Goal: Information Seeking & Learning: Compare options

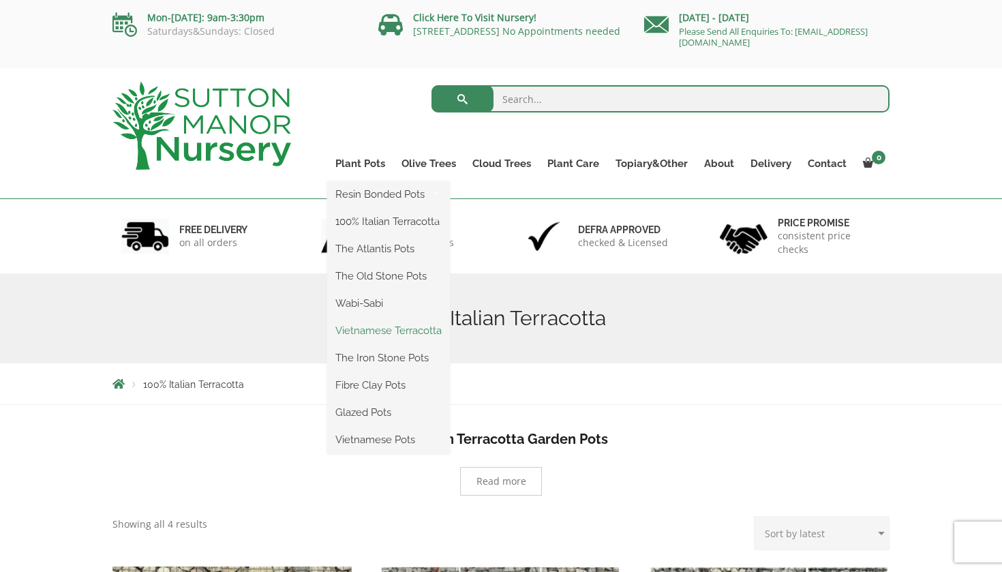
click at [349, 333] on link "Vietnamese Terracotta" at bounding box center [388, 330] width 123 height 20
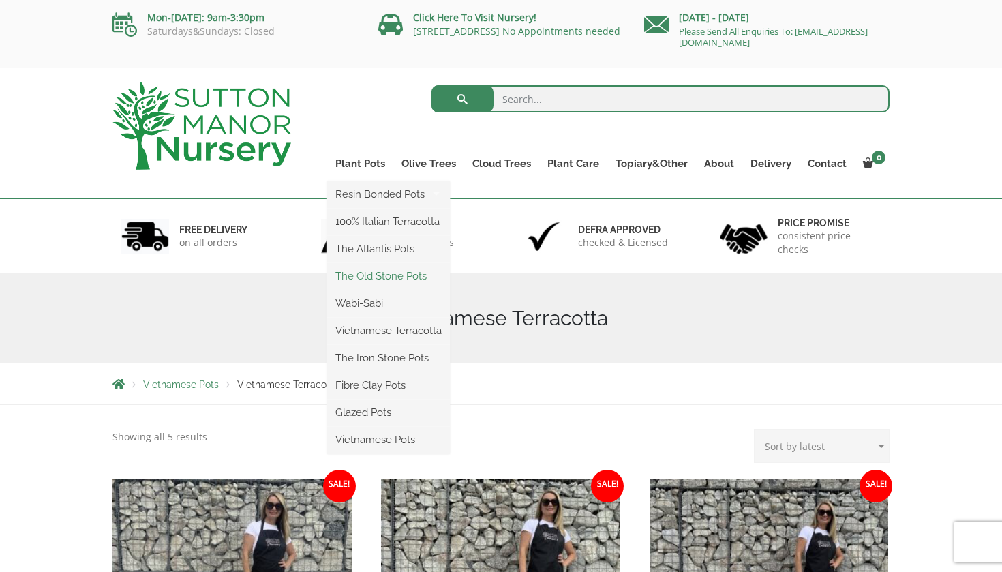
click at [371, 279] on link "The Old Stone Pots" at bounding box center [388, 276] width 123 height 20
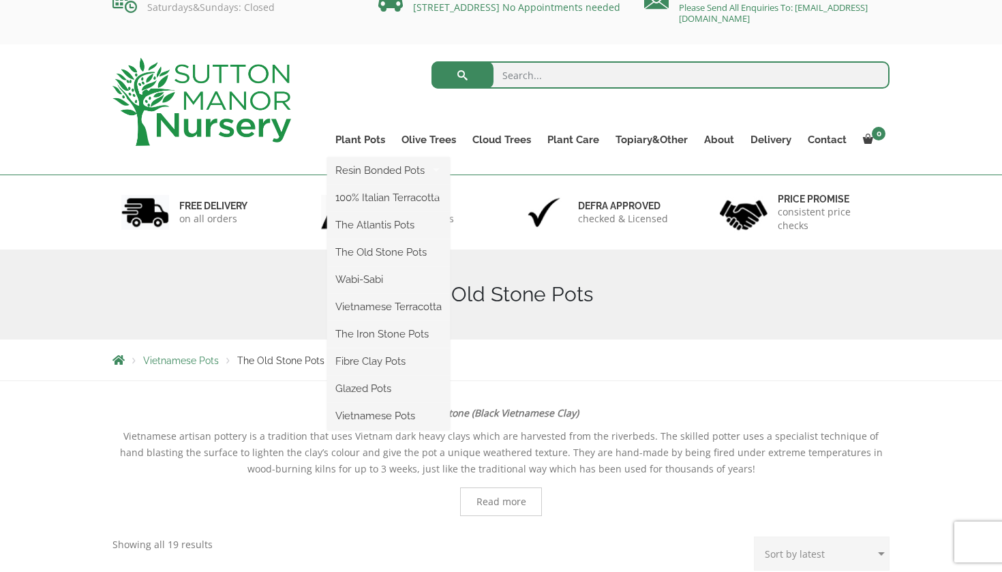
scroll to position [27, 0]
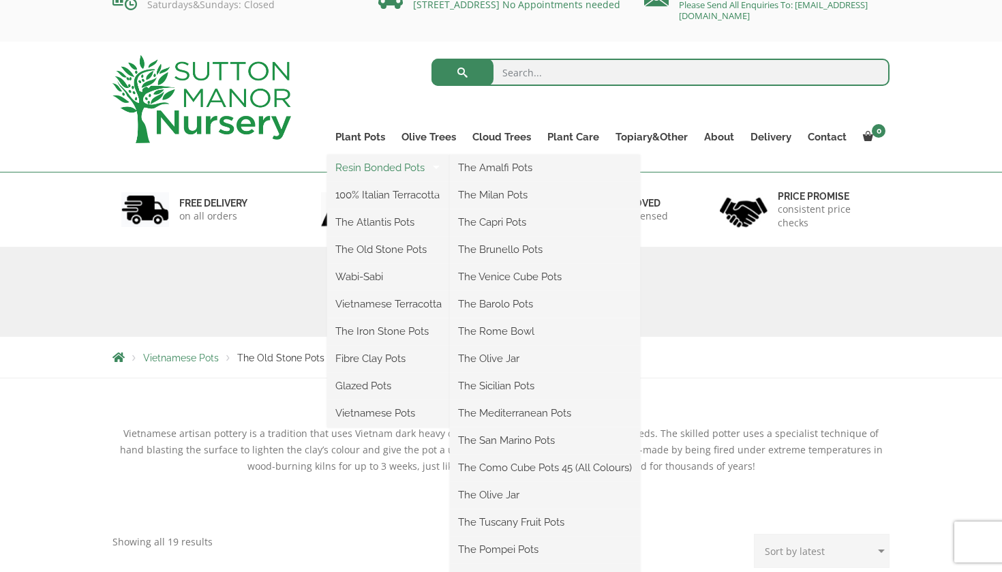
click at [356, 171] on link "Resin Bonded Pots" at bounding box center [388, 167] width 123 height 20
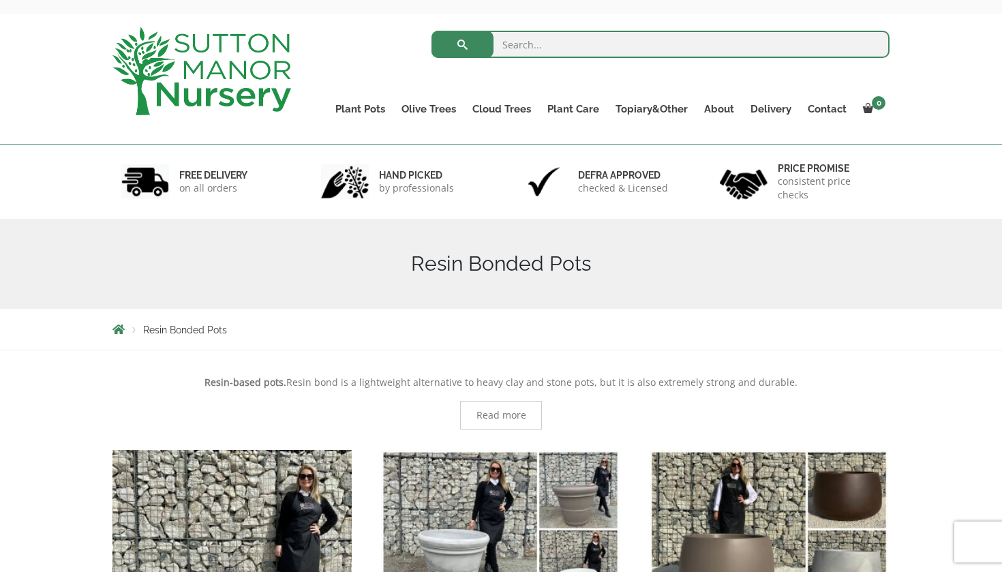
scroll to position [59, 0]
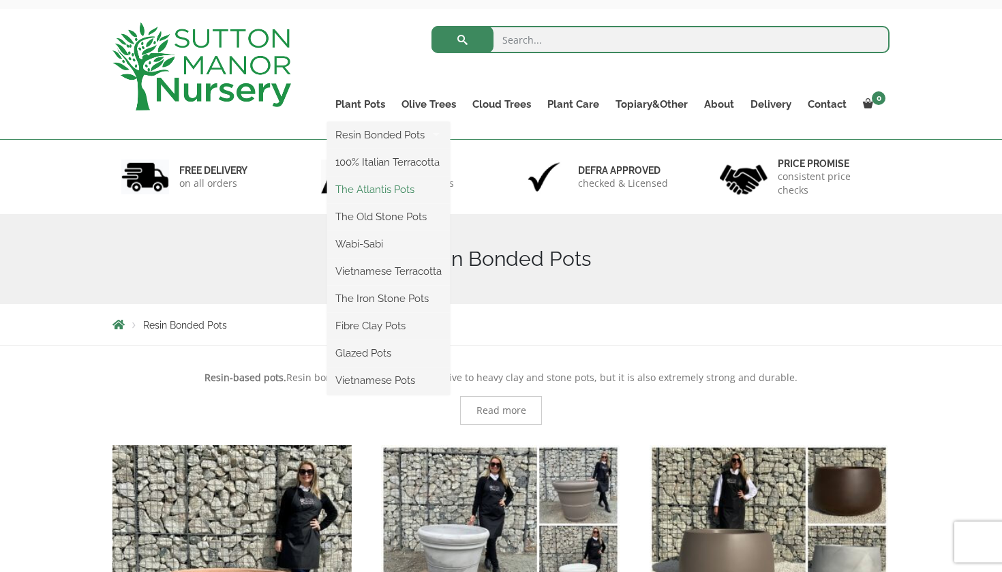
click at [350, 189] on link "The Atlantis Pots" at bounding box center [388, 189] width 123 height 20
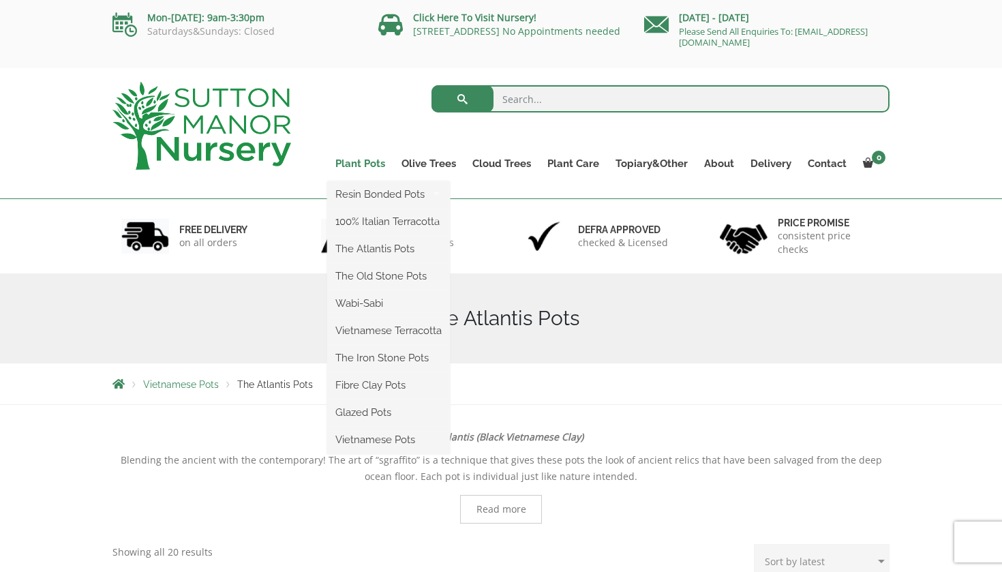
scroll to position [-1, 0]
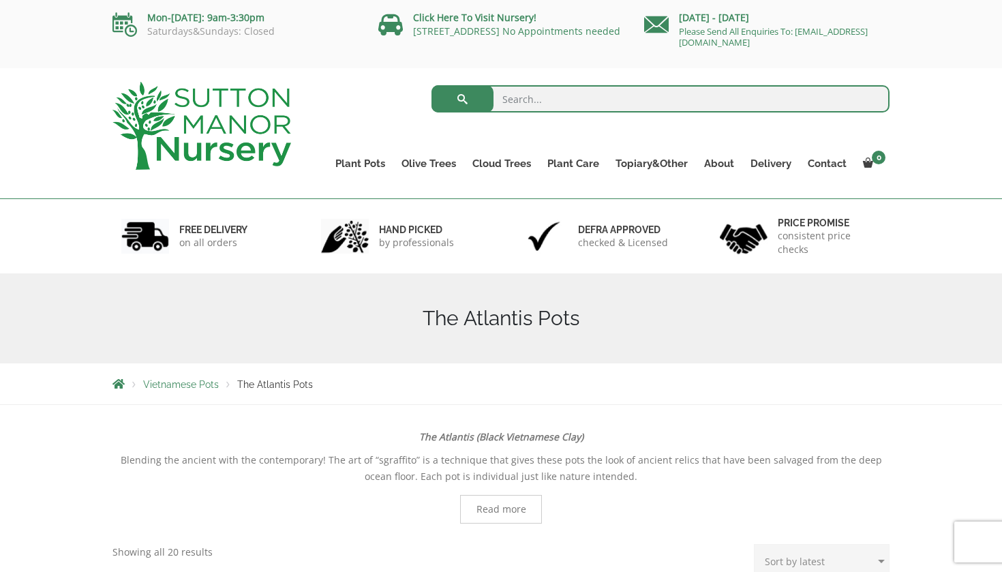
click at [333, 271] on div "hand picked by professionals" at bounding box center [402, 236] width 200 height 74
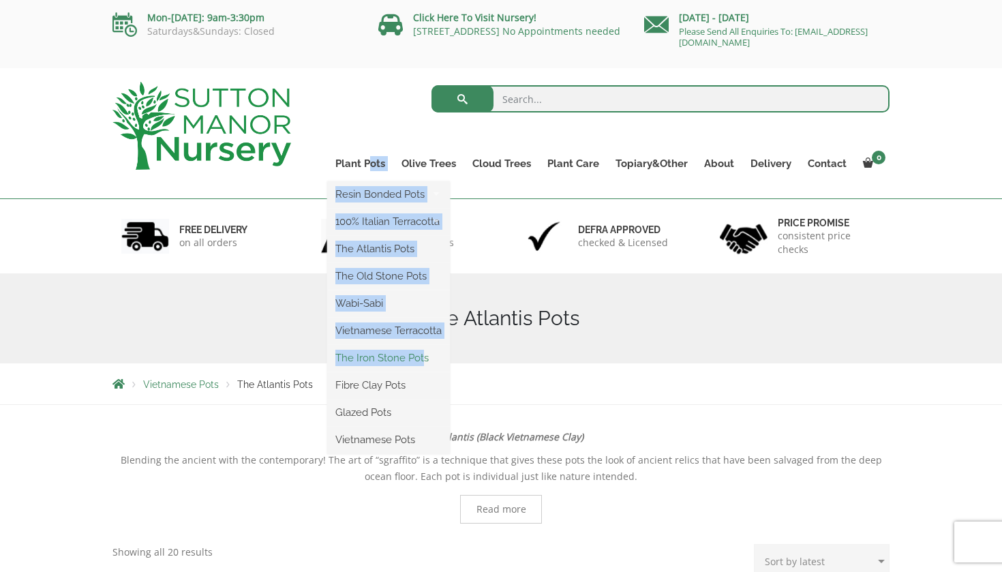
drag, startPoint x: 371, startPoint y: 162, endPoint x: 425, endPoint y: 363, distance: 207.7
click at [393, 181] on li "Plant Pots Resin Bonded Pots The Amalfi Pots The Milan Pots The Capri Pots The …" at bounding box center [360, 167] width 66 height 27
click at [423, 363] on link "The Iron Stone Pots" at bounding box center [388, 358] width 123 height 20
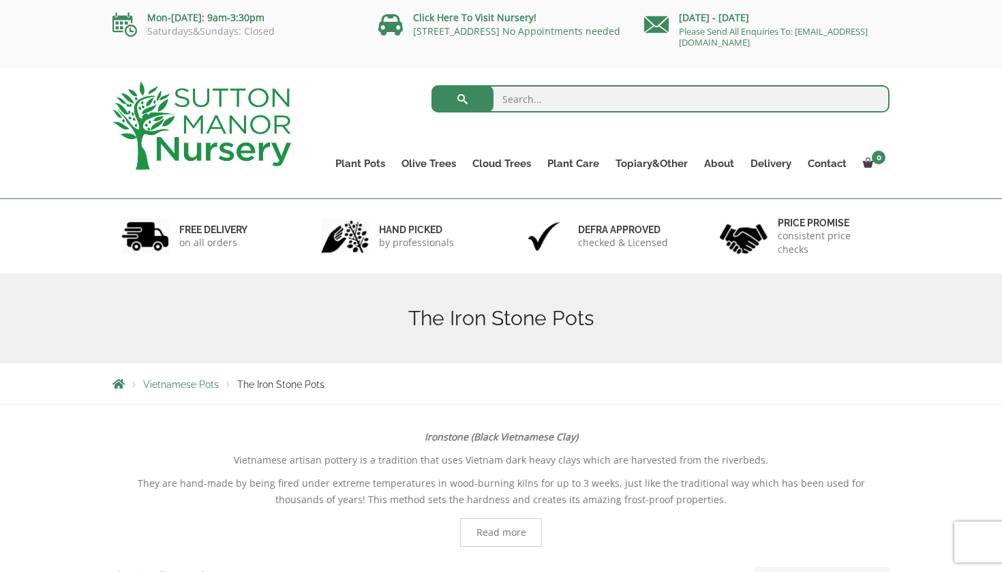
scroll to position [1, 0]
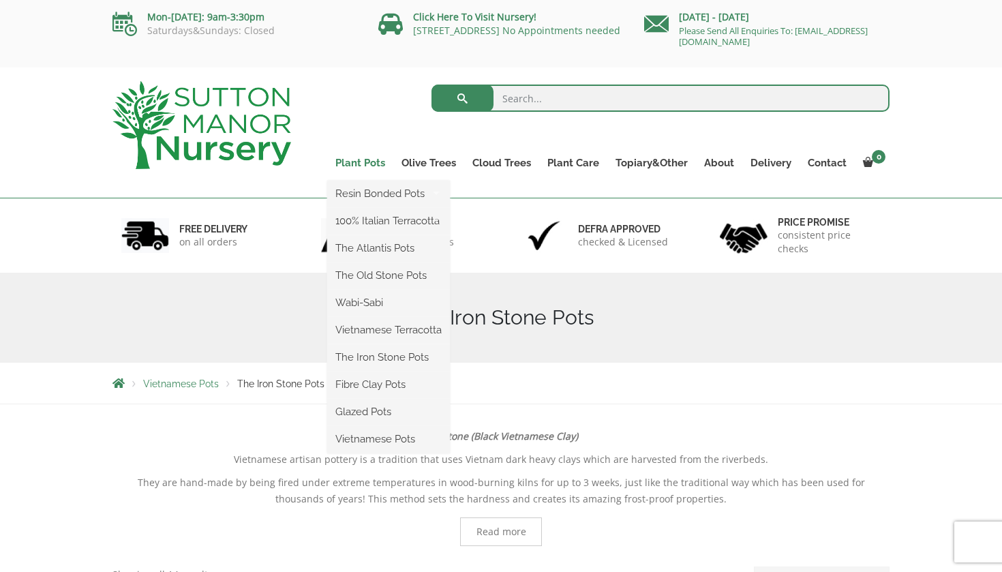
click at [362, 166] on link "Plant Pots" at bounding box center [360, 162] width 66 height 19
click at [377, 164] on link "Plant Pots" at bounding box center [360, 162] width 66 height 19
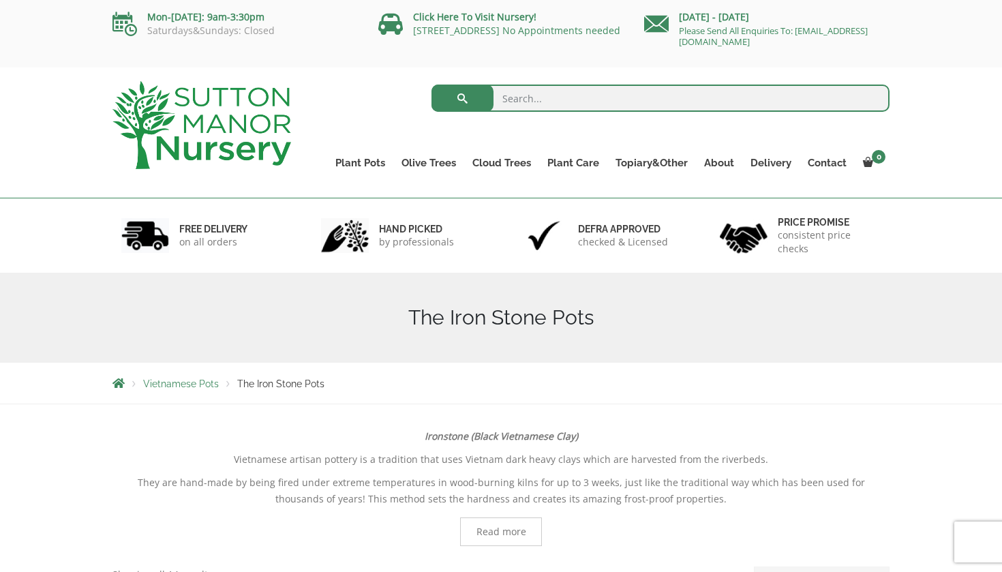
click at [469, 323] on h1 "The Iron Stone Pots" at bounding box center [500, 317] width 777 height 25
click at [465, 324] on h1 "The Iron Stone Pots" at bounding box center [500, 317] width 777 height 25
drag, startPoint x: 465, startPoint y: 324, endPoint x: 455, endPoint y: 302, distance: 24.1
click at [455, 304] on div "The Iron Stone Pots" at bounding box center [500, 318] width 797 height 90
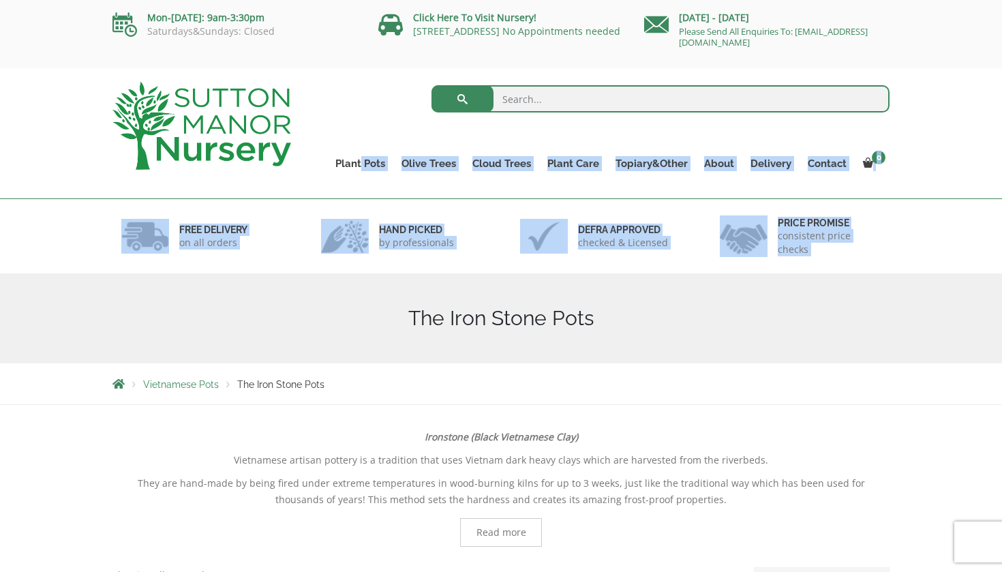
drag, startPoint x: 362, startPoint y: 162, endPoint x: 374, endPoint y: 320, distance: 158.6
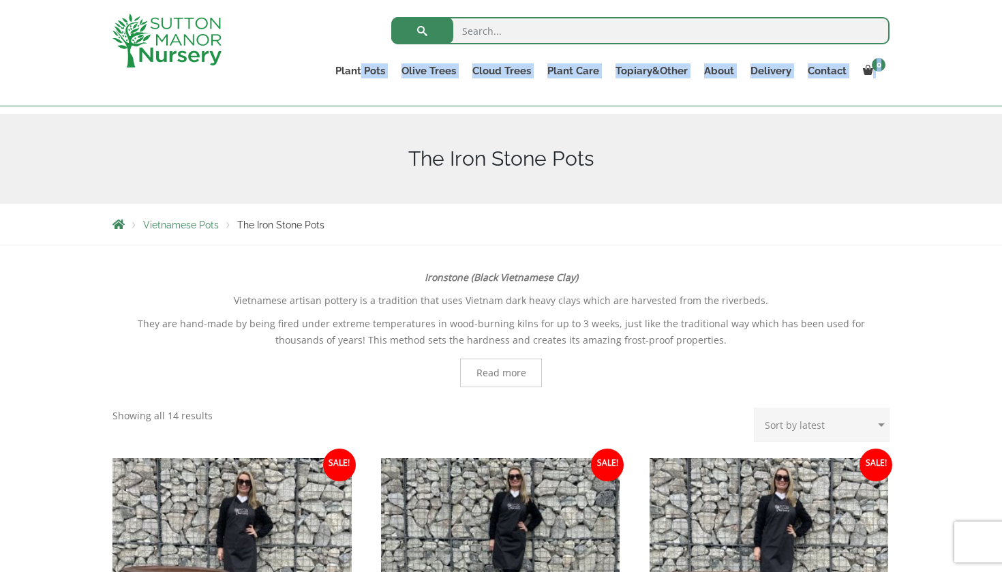
scroll to position [137, 0]
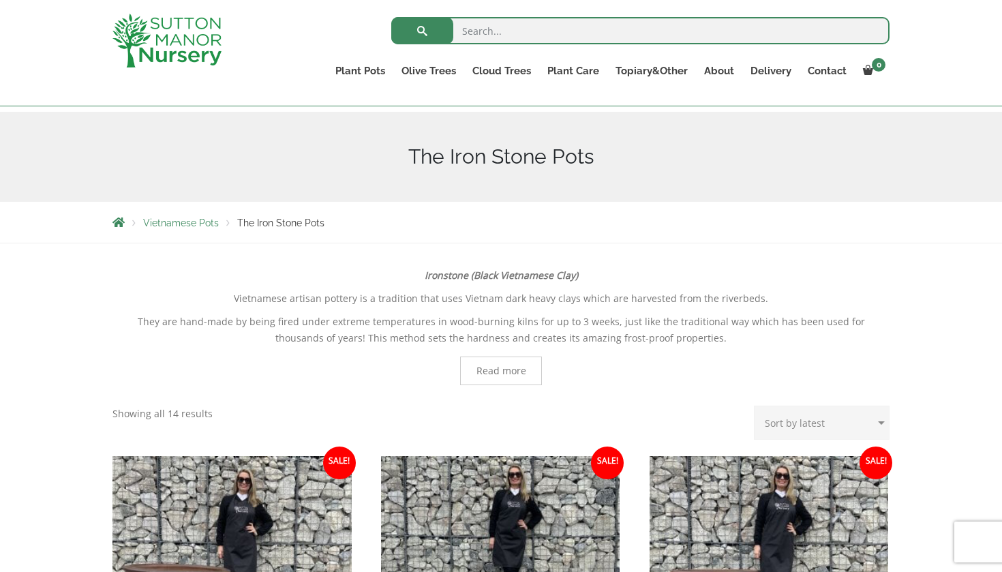
click at [374, 320] on p "They are hand-made by being fired under extreme temperatures in wood-burning ki…" at bounding box center [500, 330] width 777 height 33
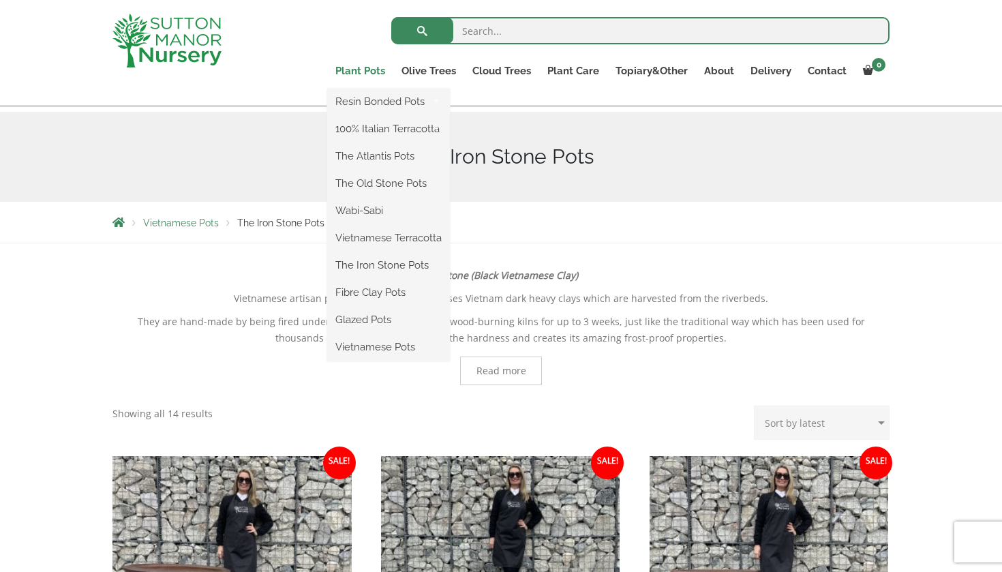
click at [350, 70] on link "Plant Pots" at bounding box center [360, 70] width 66 height 19
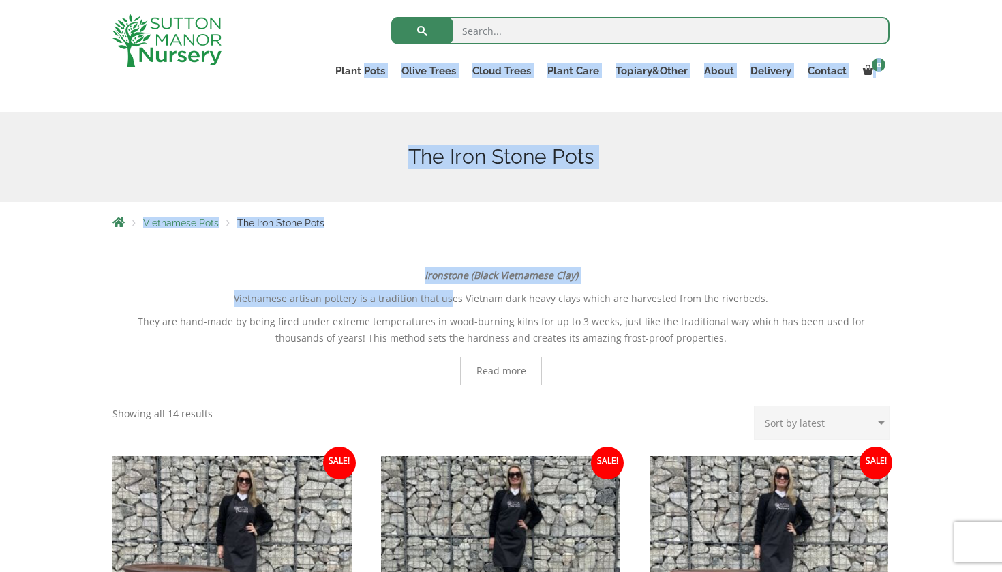
drag, startPoint x: 367, startPoint y: 71, endPoint x: 455, endPoint y: 305, distance: 249.8
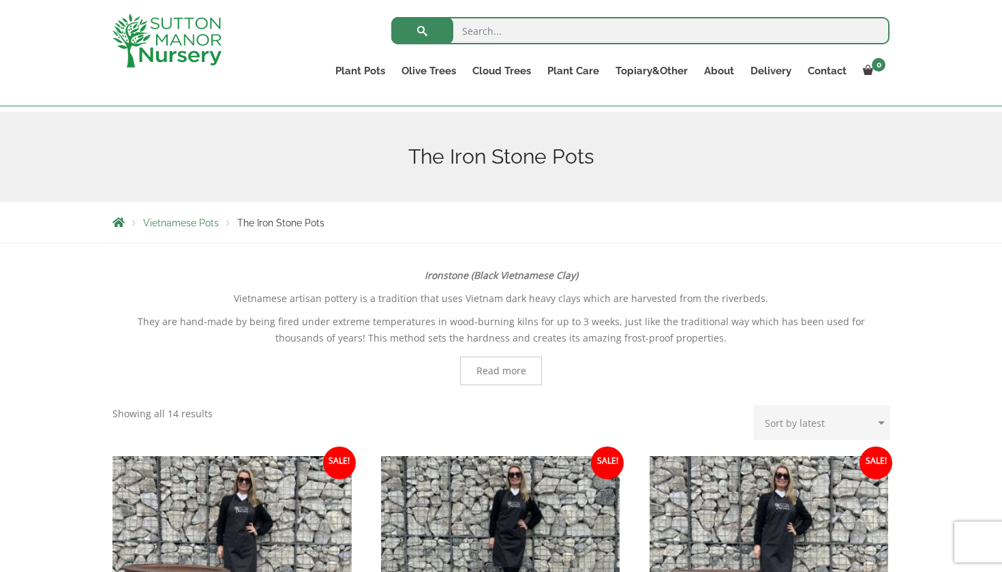
click at [475, 318] on p "They are hand-made by being fired under extreme temperatures in wood-burning ki…" at bounding box center [500, 330] width 777 height 33
click at [474, 318] on p "They are hand-made by being fired under extreme temperatures in wood-burning ki…" at bounding box center [500, 330] width 777 height 33
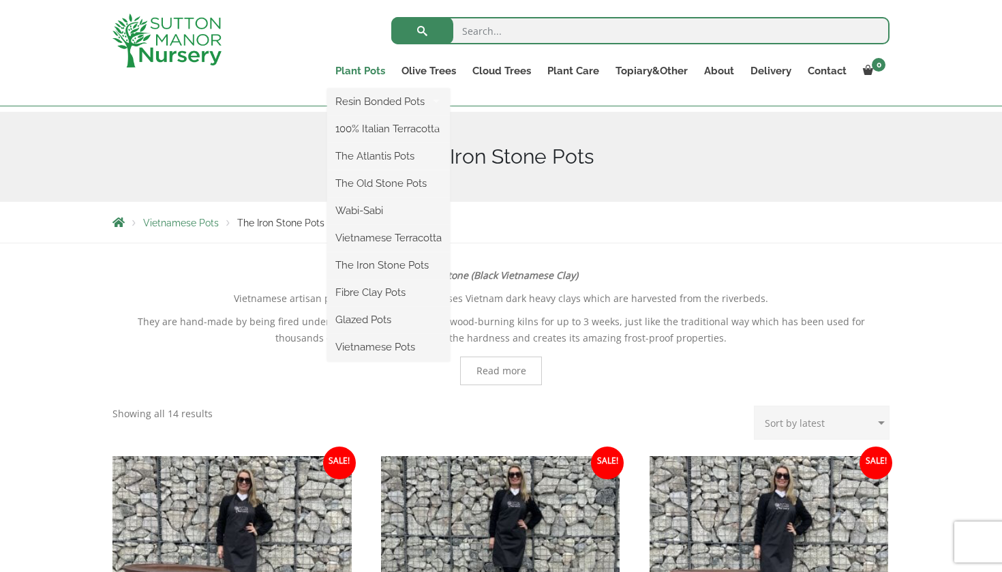
click at [376, 70] on link "Plant Pots" at bounding box center [360, 70] width 66 height 19
click at [358, 89] on ul "Resin Bonded Pots The Amalfi Pots The Milan Pots The Capri Pots The Brunello Po…" at bounding box center [388, 225] width 123 height 273
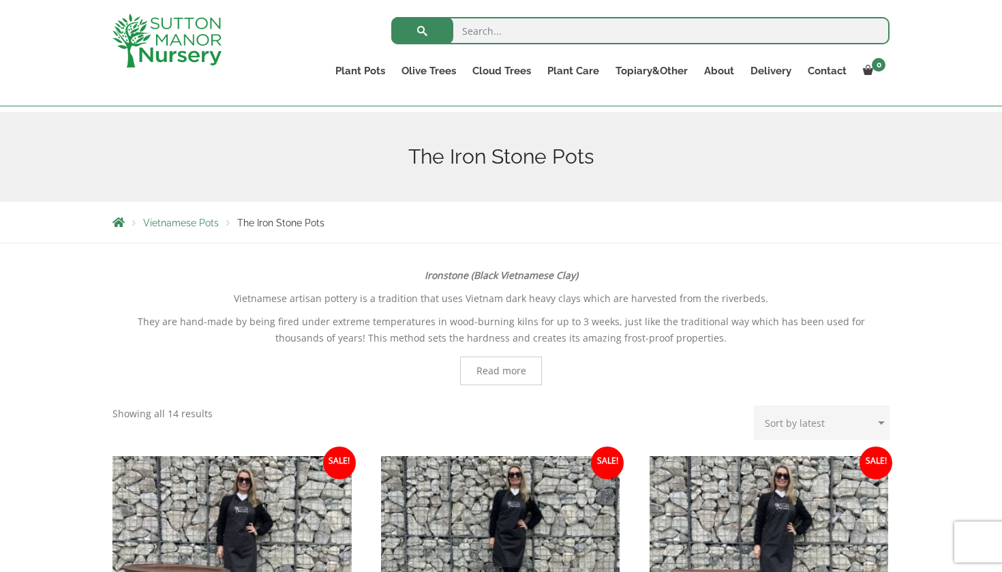
click at [473, 359] on span "Read more" at bounding box center [501, 370] width 82 height 29
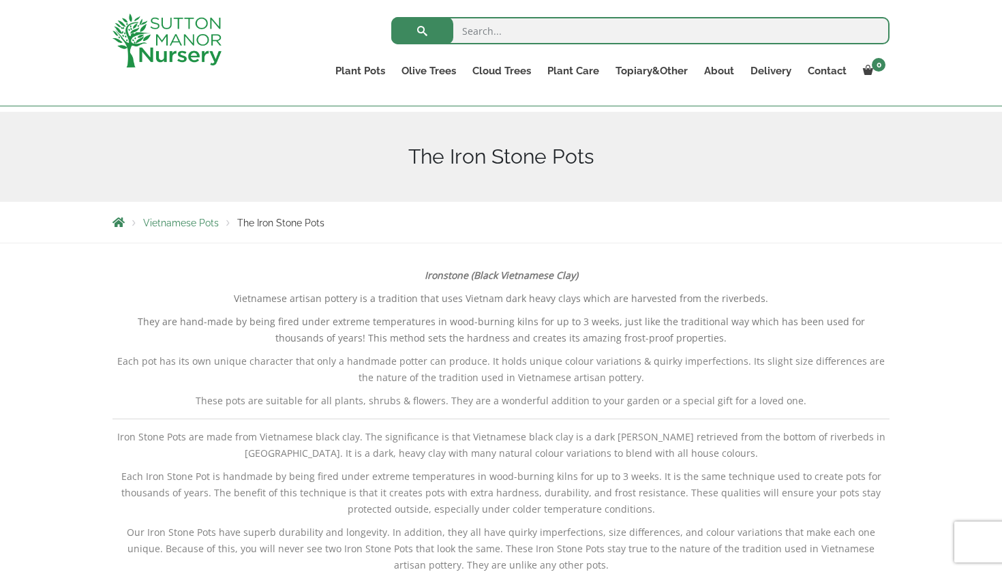
click at [473, 359] on p "Each pot has its own unique character that only a handmade potter can produce. …" at bounding box center [500, 369] width 777 height 33
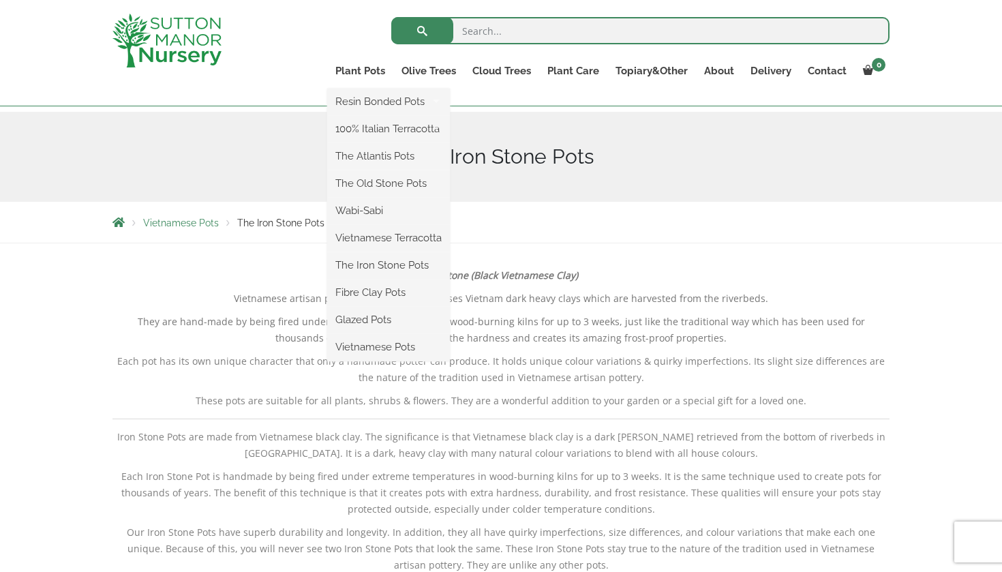
click at [359, 89] on ul "Resin Bonded Pots The Amalfi Pots The Milan Pots The Capri Pots The Brunello Po…" at bounding box center [388, 225] width 123 height 273
click at [357, 66] on link "Plant Pots" at bounding box center [360, 70] width 66 height 19
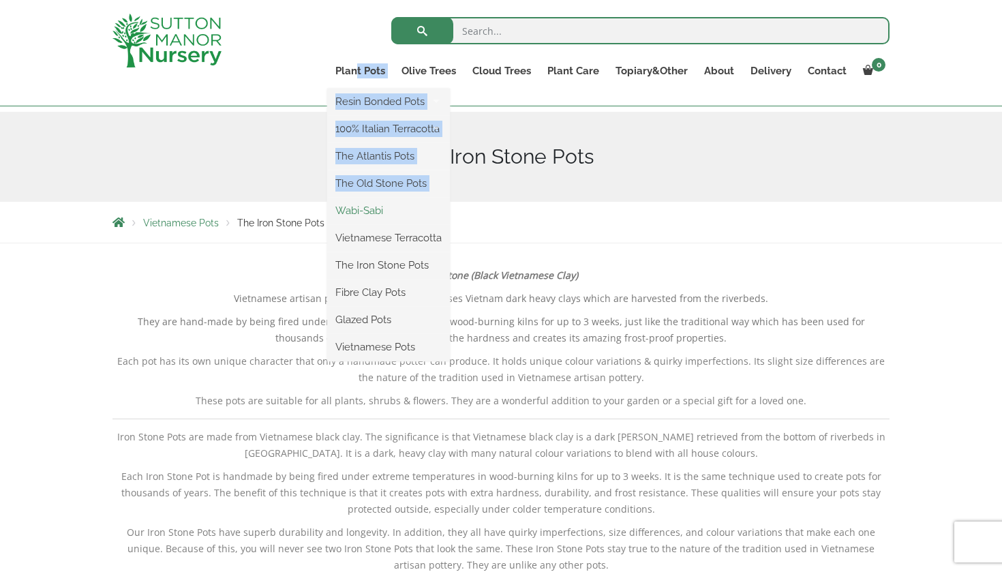
drag, startPoint x: 358, startPoint y: 72, endPoint x: 406, endPoint y: 202, distance: 138.2
click at [393, 89] on li "Plant Pots Resin Bonded Pots The Amalfi Pots The Milan Pots The Capri Pots The …" at bounding box center [360, 74] width 66 height 27
drag, startPoint x: 406, startPoint y: 202, endPoint x: 431, endPoint y: 229, distance: 37.1
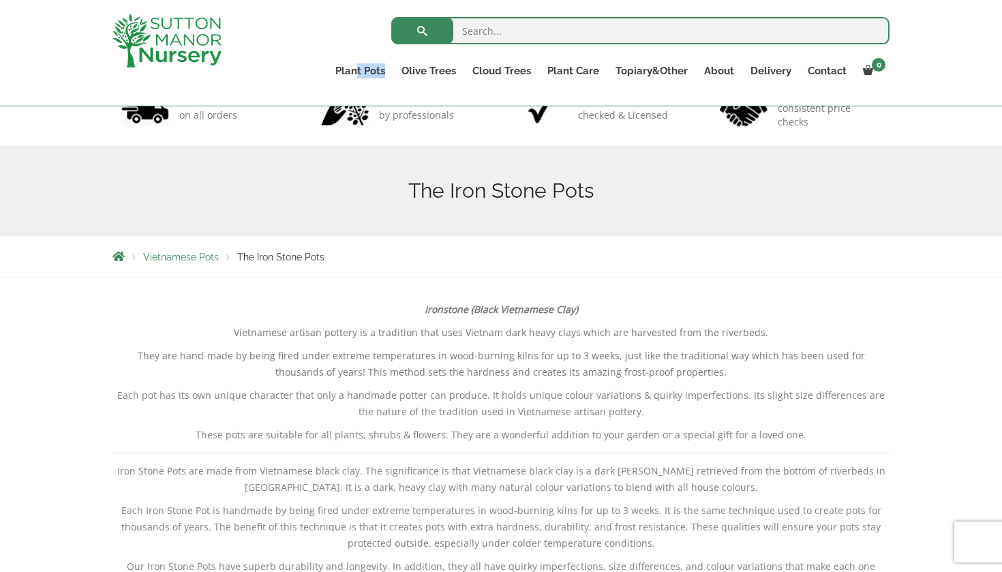
scroll to position [95, 0]
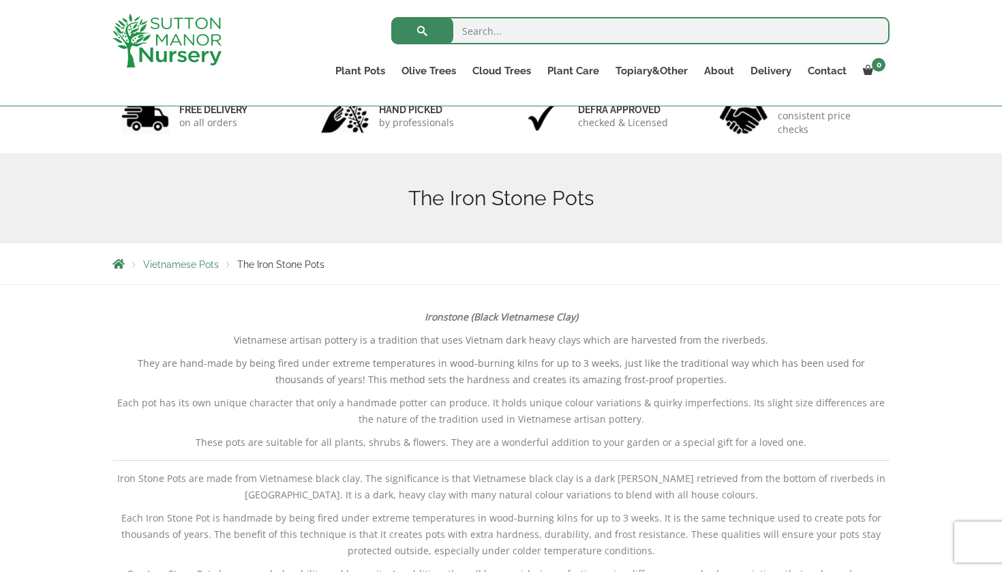
click at [478, 269] on nav "Vietnamese Pots The Iron Stone Pots" at bounding box center [500, 263] width 777 height 11
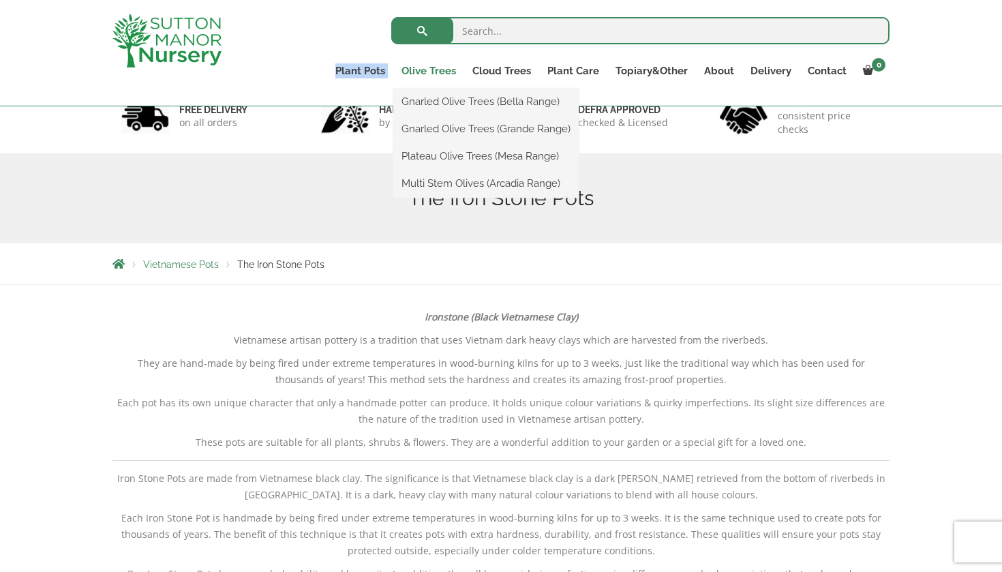
click at [401, 63] on ul "Plant Pots Resin Bonded Pots The Amalfi Pots The Milan Pots The Capri Pots The …" at bounding box center [608, 73] width 562 height 37
click at [402, 66] on link "Olive Trees" at bounding box center [428, 70] width 71 height 19
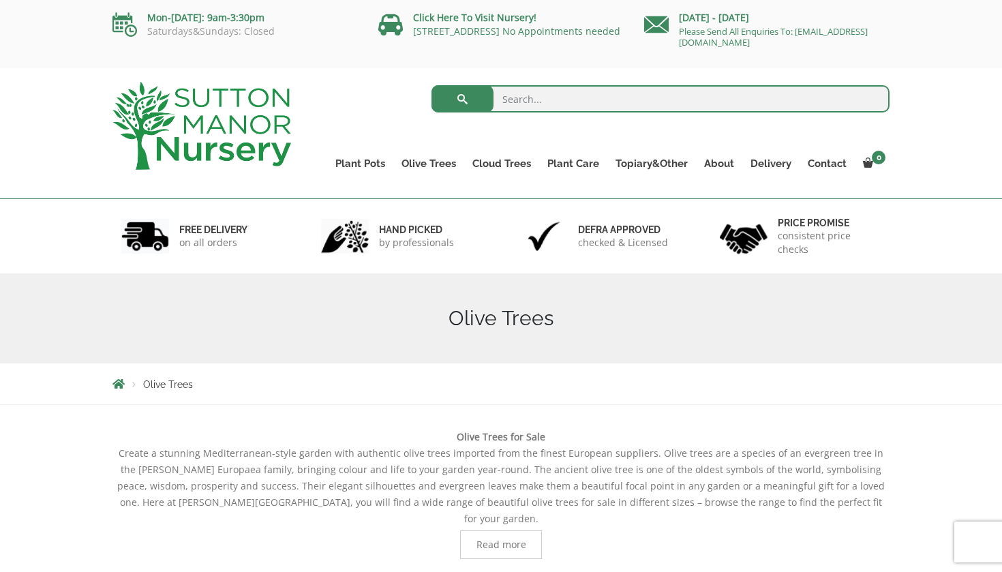
click at [406, 95] on div "Search for:" at bounding box center [601, 102] width 578 height 41
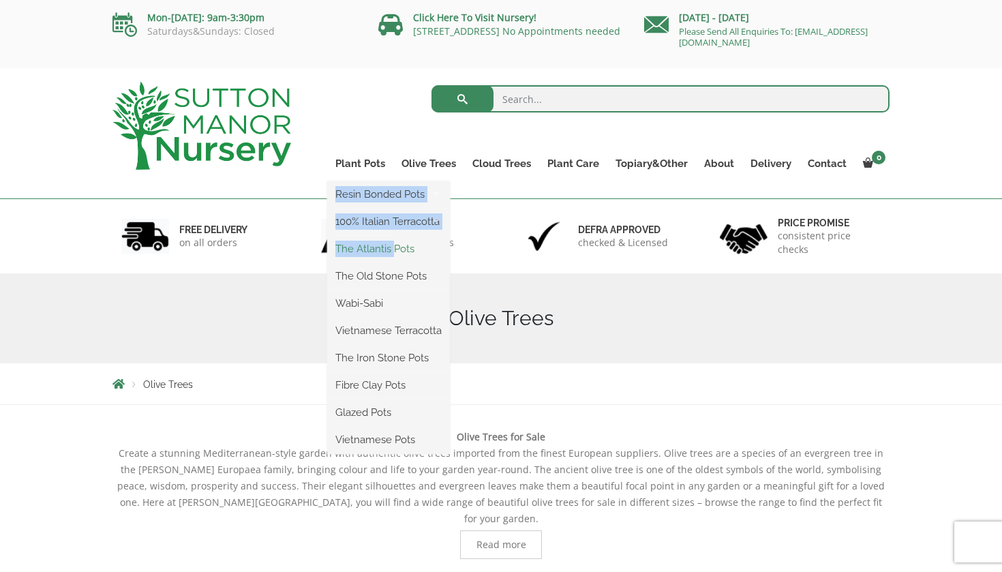
drag, startPoint x: 357, startPoint y: 170, endPoint x: 398, endPoint y: 243, distance: 83.6
click at [398, 243] on ul "Resin Bonded Pots The Amalfi Pots The Milan Pots The Capri Pots The Brunello Po…" at bounding box center [388, 317] width 123 height 273
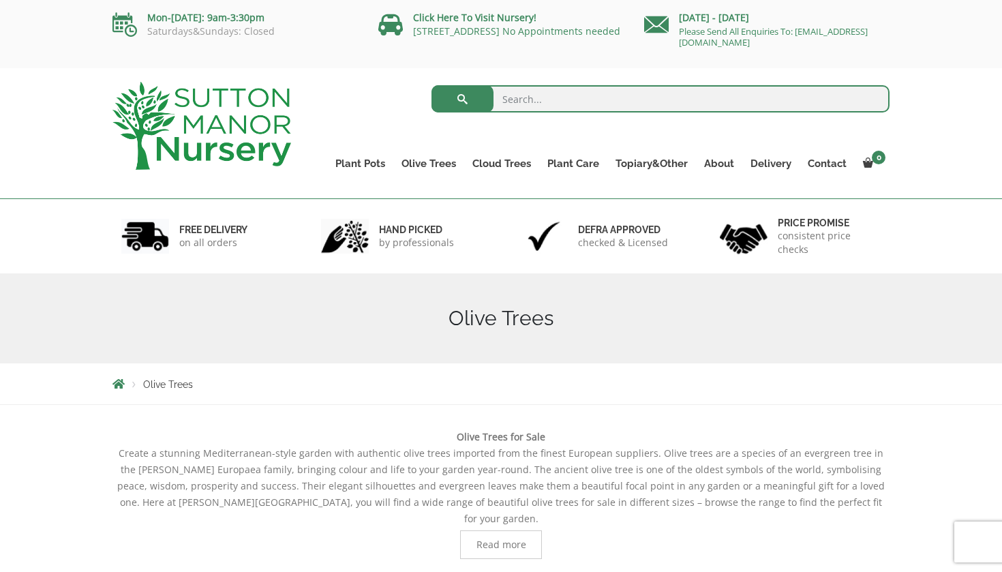
drag, startPoint x: 444, startPoint y: 345, endPoint x: 480, endPoint y: 346, distance: 36.1
click at [480, 346] on div "Olive Trees" at bounding box center [500, 318] width 797 height 90
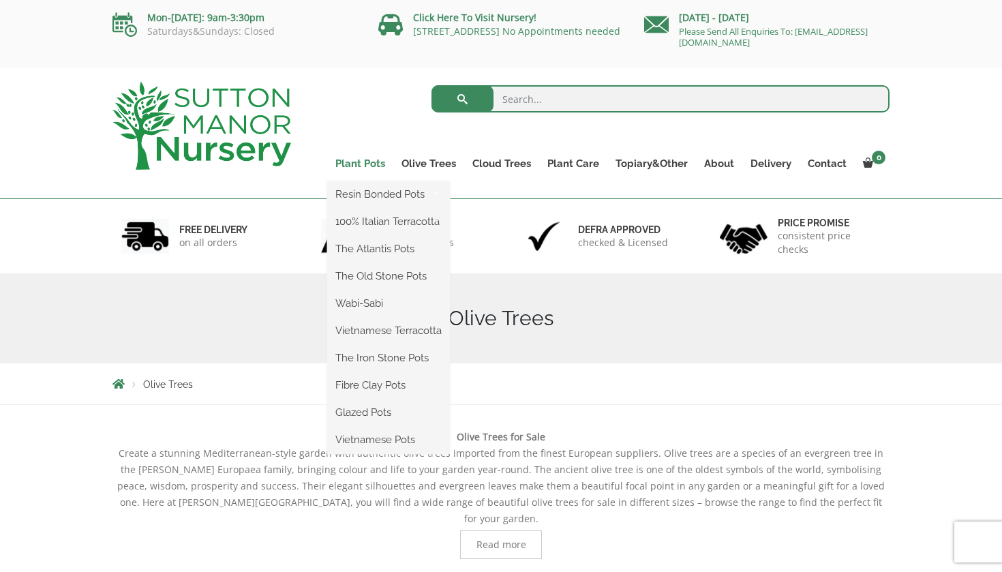
click at [367, 164] on link "Plant Pots" at bounding box center [360, 163] width 66 height 19
click at [367, 167] on link "Plant Pots" at bounding box center [360, 163] width 66 height 19
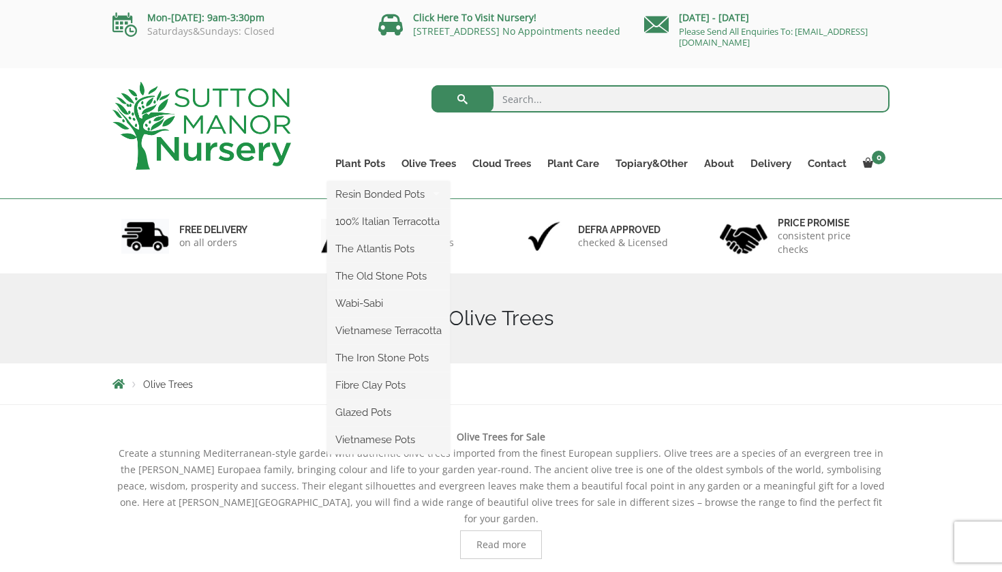
click at [365, 181] on ul "Resin Bonded Pots The Amalfi Pots The Milan Pots The Capri Pots The Brunello Po…" at bounding box center [388, 317] width 123 height 273
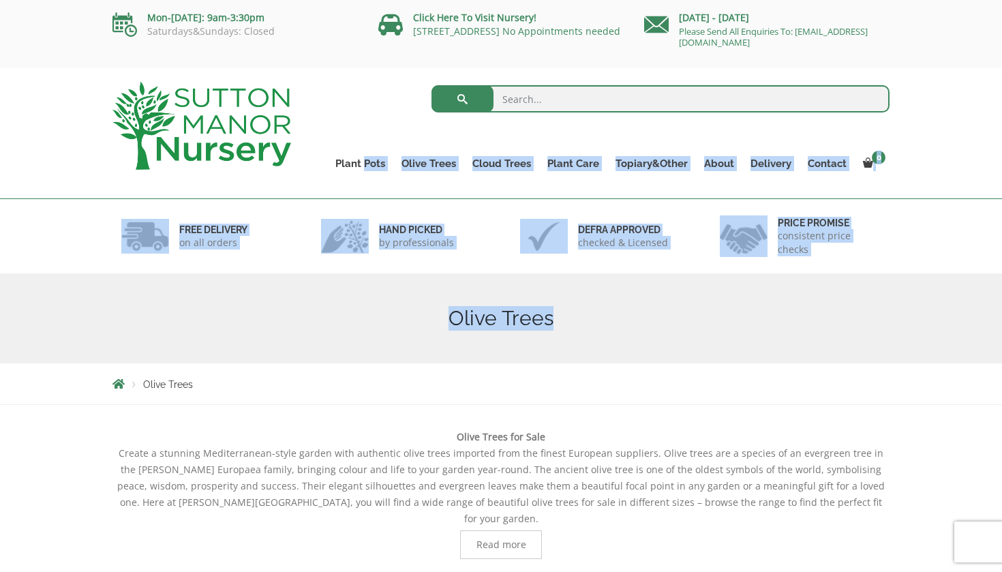
drag, startPoint x: 367, startPoint y: 165, endPoint x: 474, endPoint y: 341, distance: 206.4
click at [474, 341] on div "Olive Trees" at bounding box center [500, 318] width 797 height 90
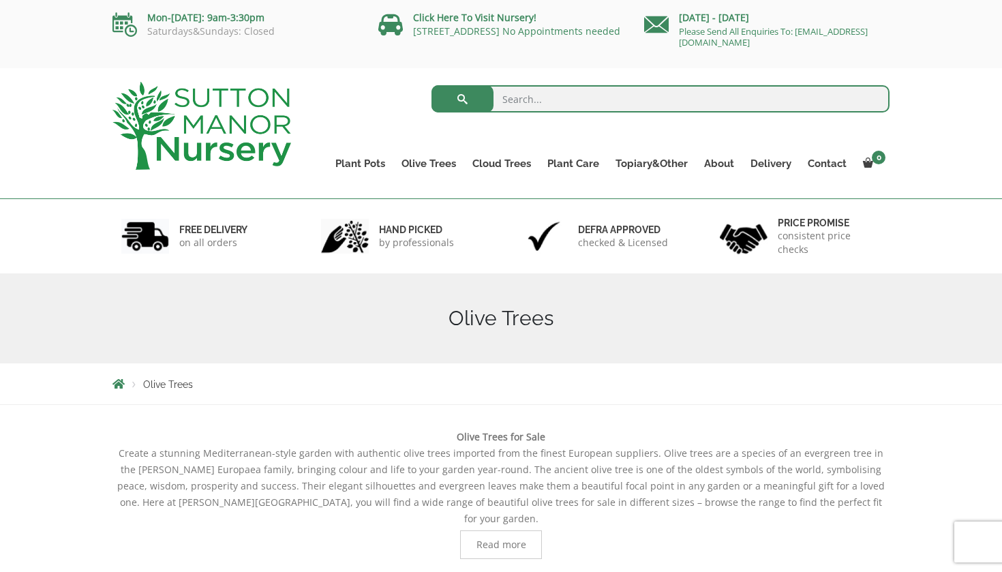
click at [474, 341] on div "Olive Trees" at bounding box center [500, 318] width 797 height 90
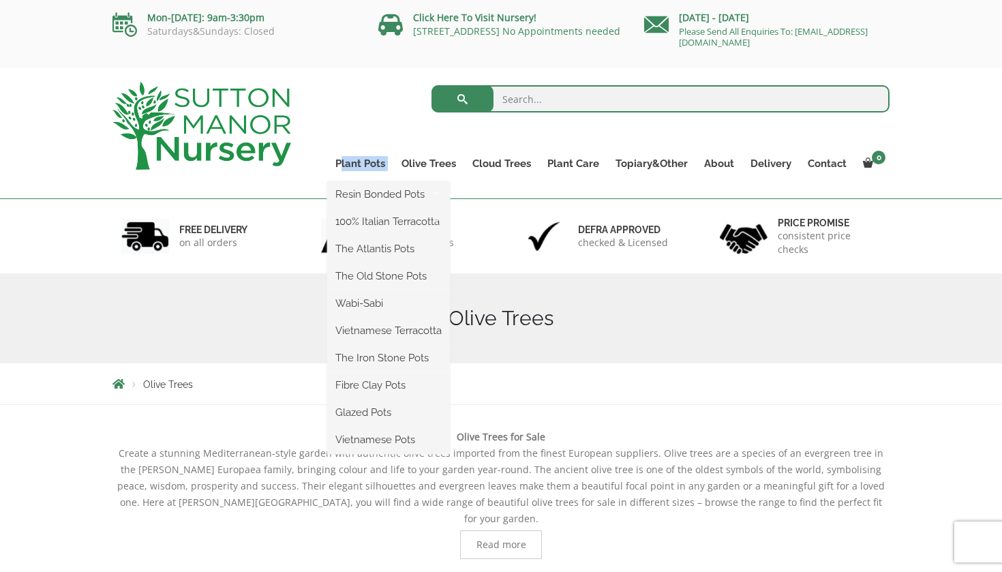
click at [348, 170] on li "Plant Pots Resin Bonded Pots The Amalfi Pots The Milan Pots The Capri Pots The …" at bounding box center [360, 167] width 66 height 27
click at [432, 260] on div "hand picked by professionals" at bounding box center [402, 236] width 200 height 74
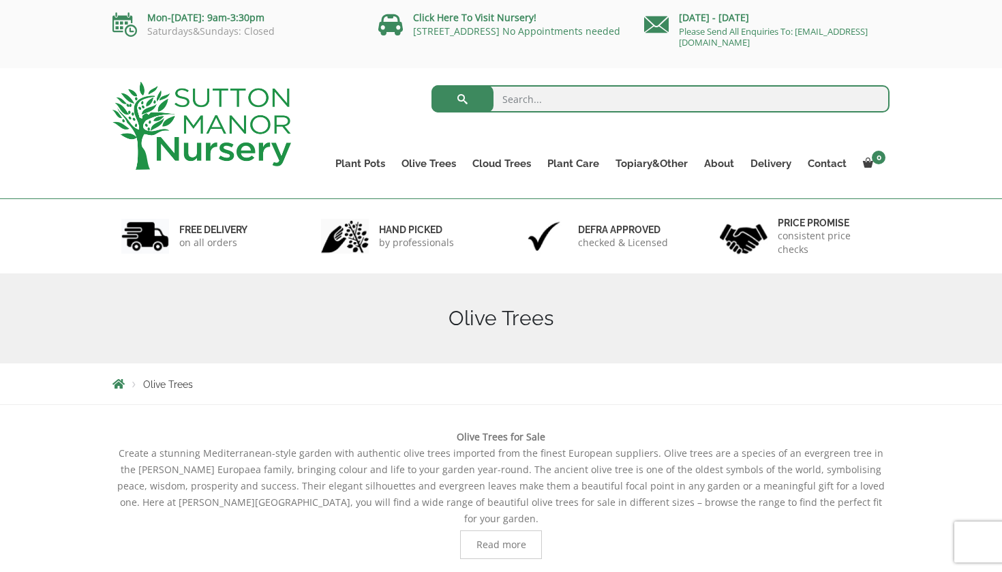
click at [396, 224] on h6 "hand picked" at bounding box center [416, 230] width 75 height 12
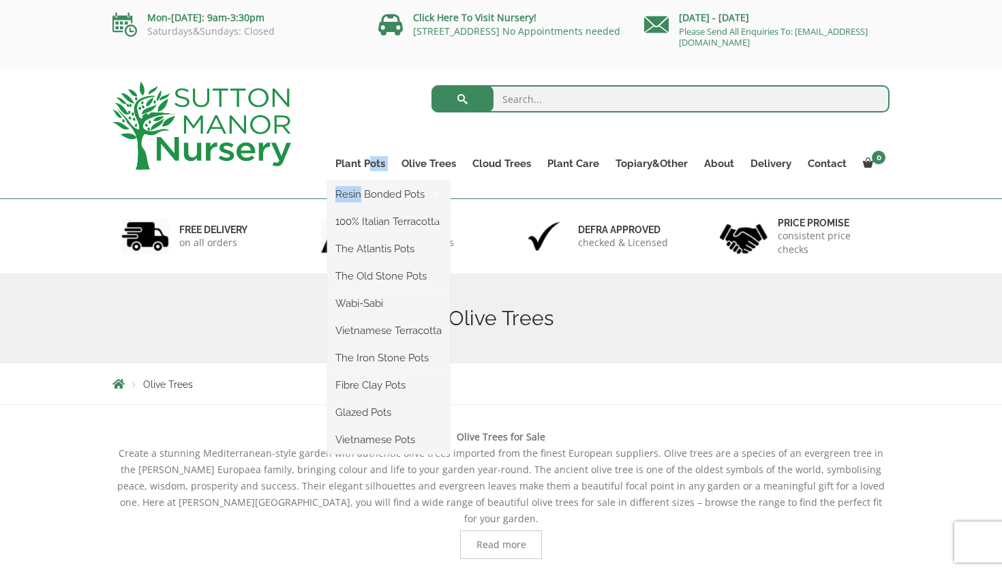
drag, startPoint x: 371, startPoint y: 164, endPoint x: 362, endPoint y: 178, distance: 16.6
click at [362, 177] on li "Plant Pots Resin Bonded Pots The Amalfi Pots The Milan Pots The Capri Pots The …" at bounding box center [360, 167] width 66 height 27
click at [362, 163] on link "Plant Pots" at bounding box center [360, 163] width 66 height 19
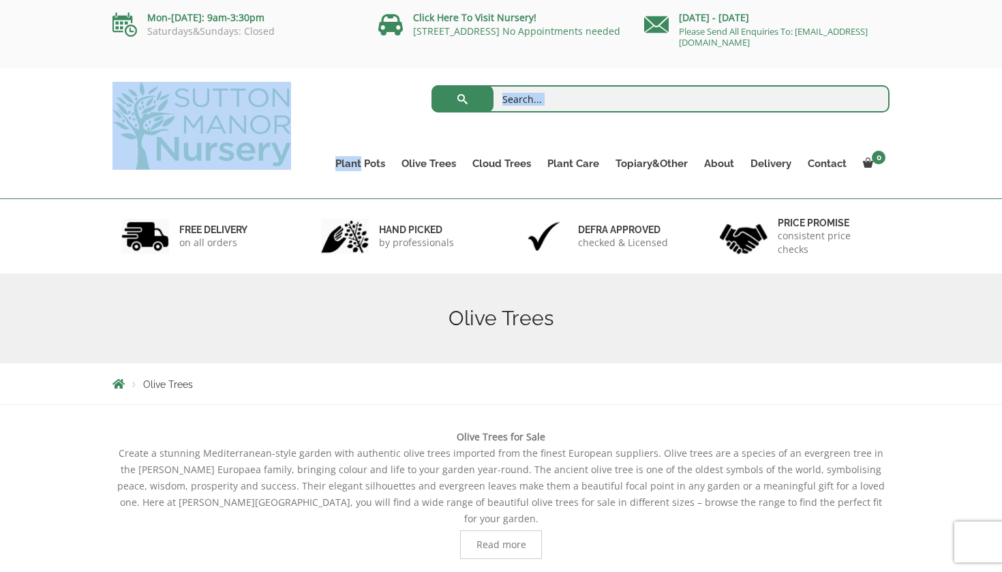
drag, startPoint x: 362, startPoint y: 167, endPoint x: 255, endPoint y: 136, distance: 111.3
click at [255, 68] on div "Search for: Plant Pots Resin Bonded Pots The Amalfi Pots The Milan Pots The Cap…" at bounding box center [500, 68] width 797 height 0
click at [254, 146] on img at bounding box center [201, 126] width 179 height 88
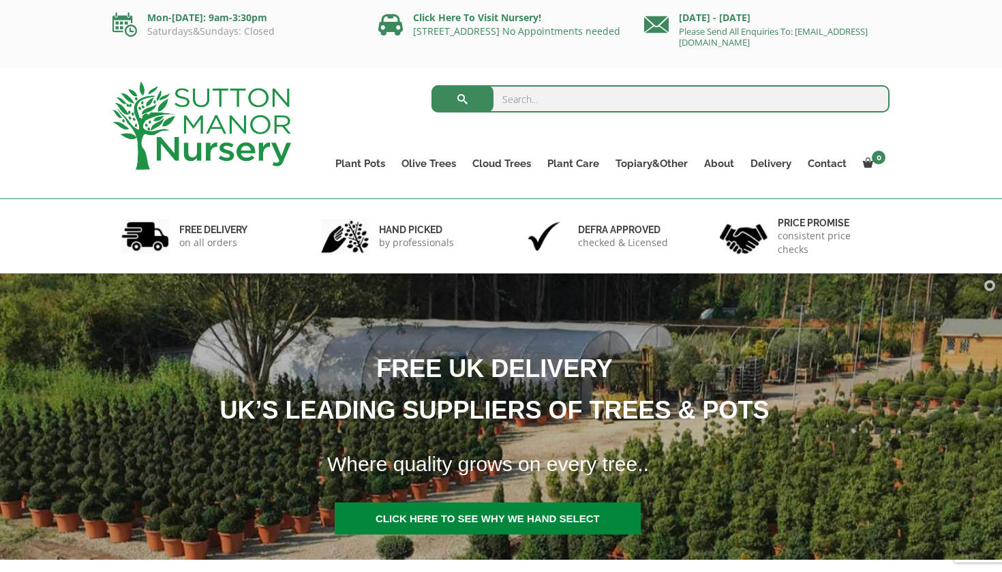
click at [740, 409] on h1 "FREE UK DELIVERY UK’S LEADING SUPPLIERS OF TREES & POTS" at bounding box center [486, 389] width 986 height 83
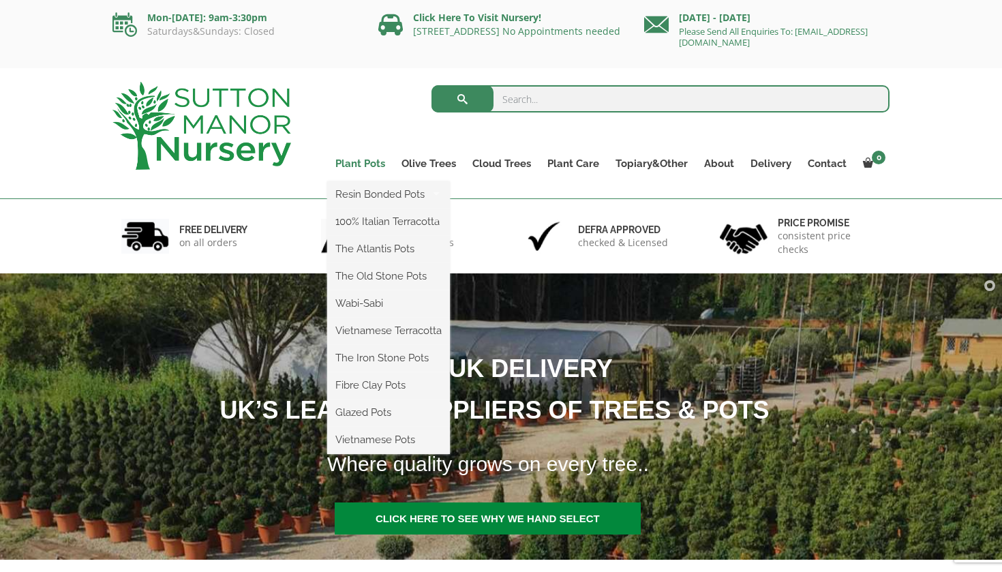
click at [367, 167] on link "Plant Pots" at bounding box center [360, 163] width 66 height 19
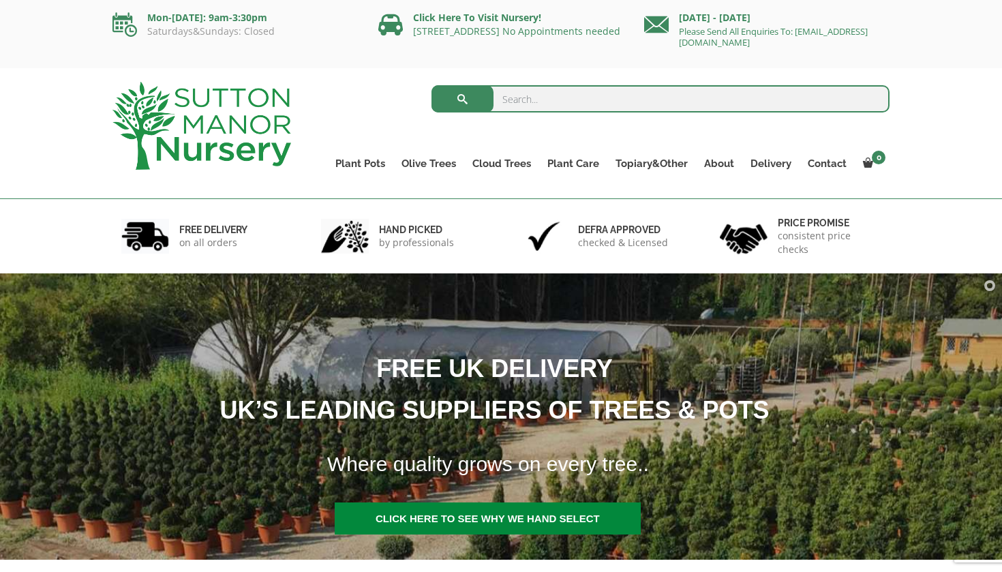
click at [499, 98] on input "search" at bounding box center [660, 98] width 459 height 27
click at [528, 111] on input "squpot" at bounding box center [660, 98] width 459 height 27
click at [532, 97] on input "squpot" at bounding box center [660, 98] width 459 height 27
type input "squpot"
click at [462, 99] on button "submit" at bounding box center [462, 98] width 62 height 27
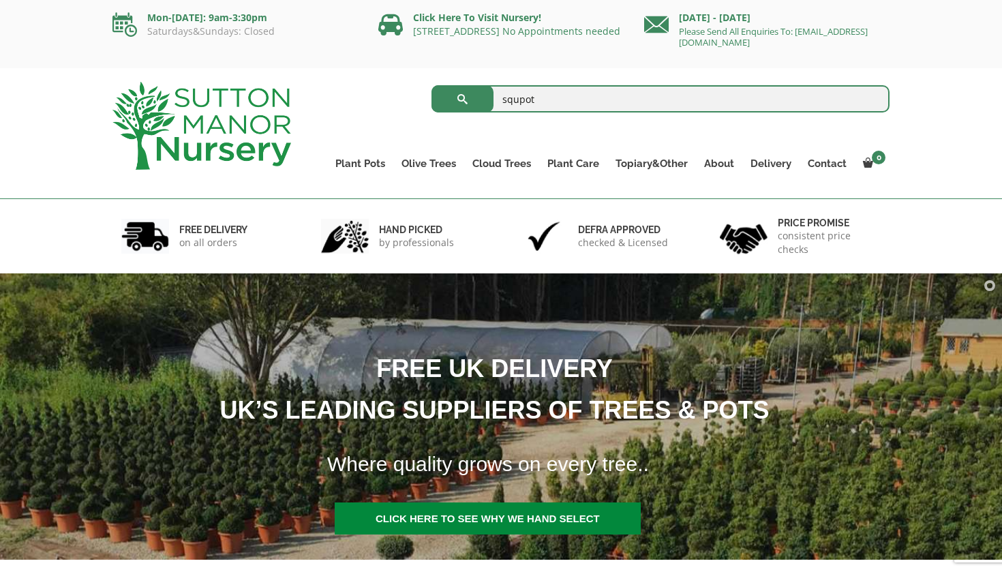
click at [462, 99] on button "submit" at bounding box center [462, 98] width 62 height 27
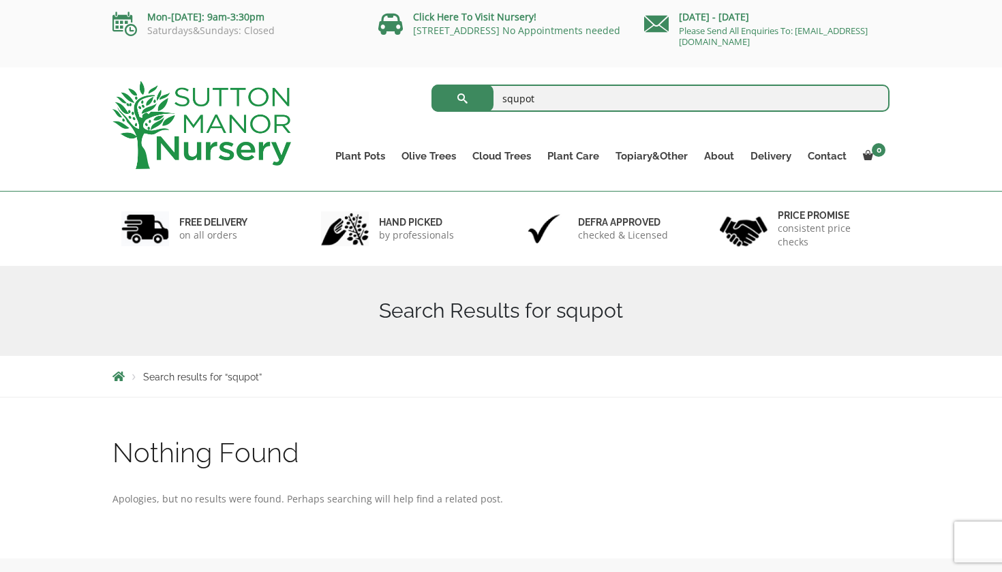
scroll to position [3, 0]
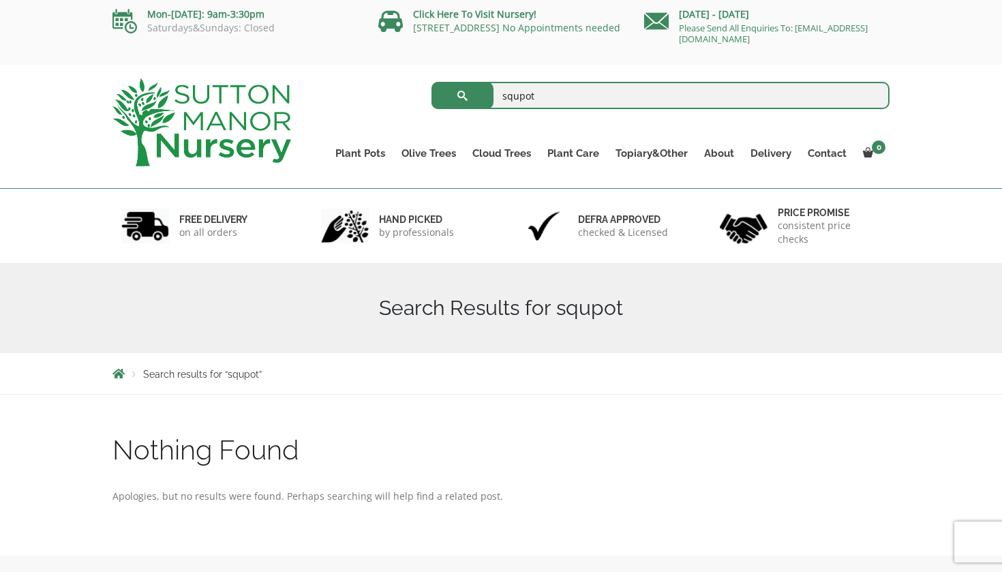
click at [870, 95] on input "squpot" at bounding box center [660, 95] width 459 height 27
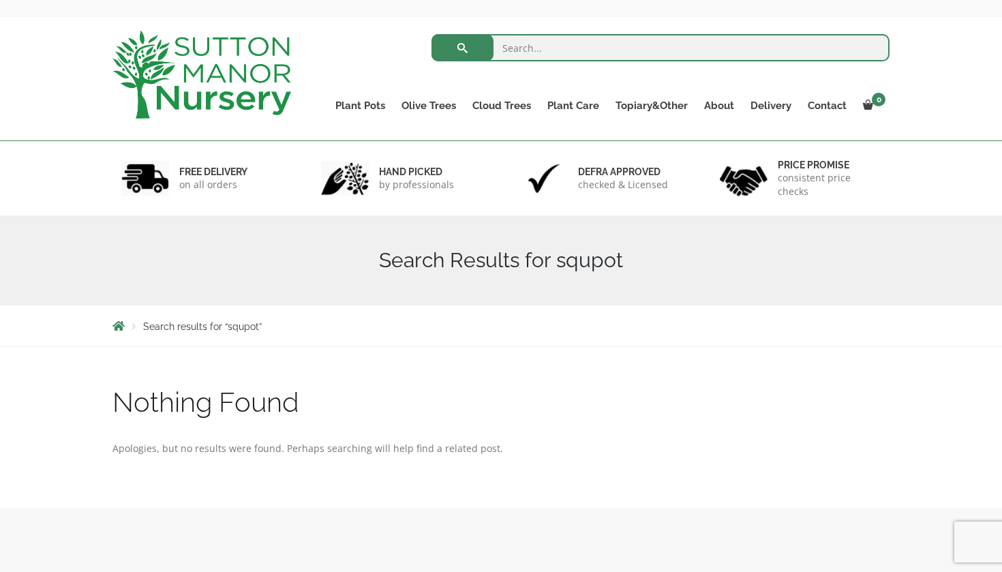
scroll to position [52, 0]
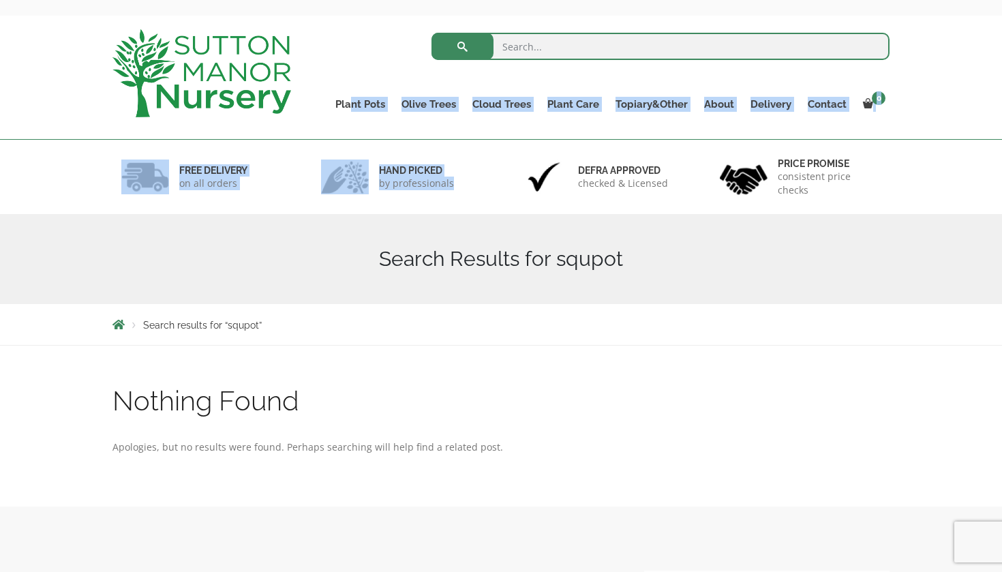
drag, startPoint x: 355, startPoint y: 102, endPoint x: 485, endPoint y: 183, distance: 153.4
click at [485, 183] on body "0 No products in the basket. Plant Pots Resin Bonded Pots The Amalfi Pots The M…" at bounding box center [501, 552] width 1002 height 1208
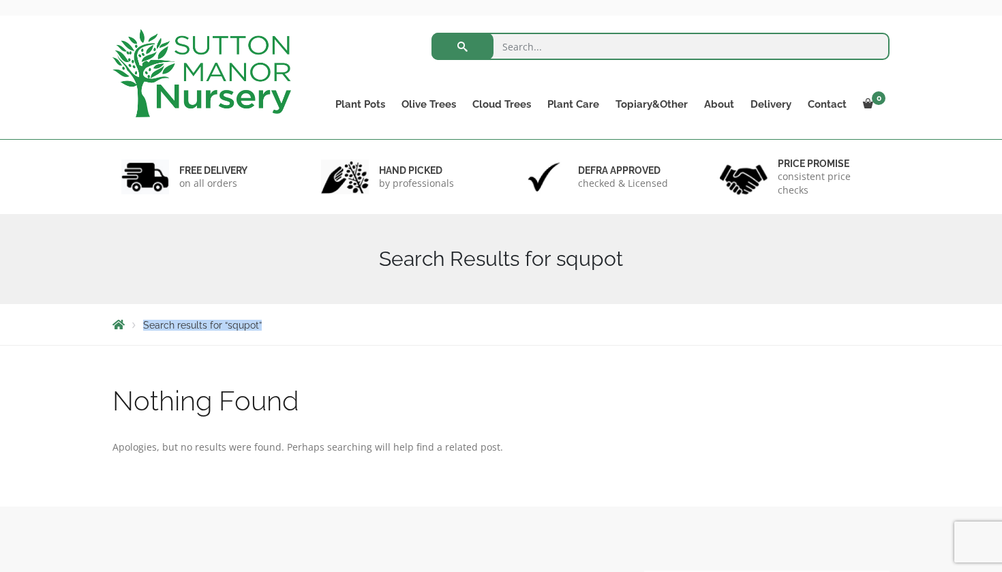
drag, startPoint x: 387, startPoint y: 302, endPoint x: 396, endPoint y: 327, distance: 26.7
click at [396, 327] on body "0 No products in the basket. Plant Pots Resin Bonded Pots The Amalfi Pots The M…" at bounding box center [501, 552] width 1002 height 1208
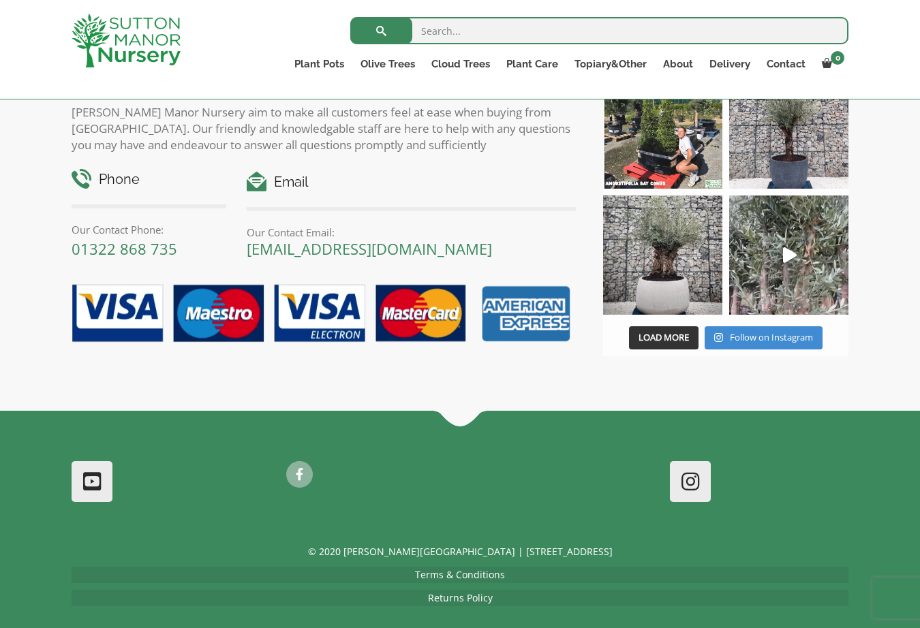
scroll to position [534, 0]
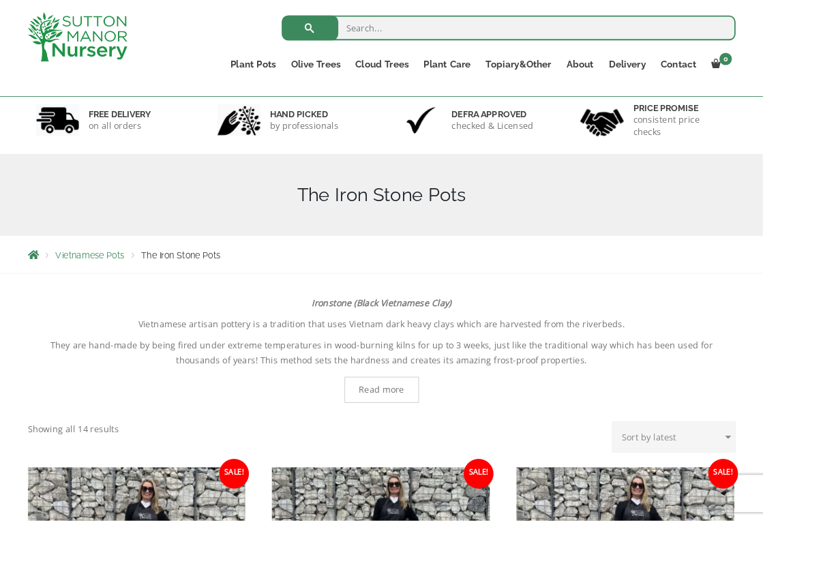
click at [432, 430] on span "Read more" at bounding box center [419, 428] width 50 height 10
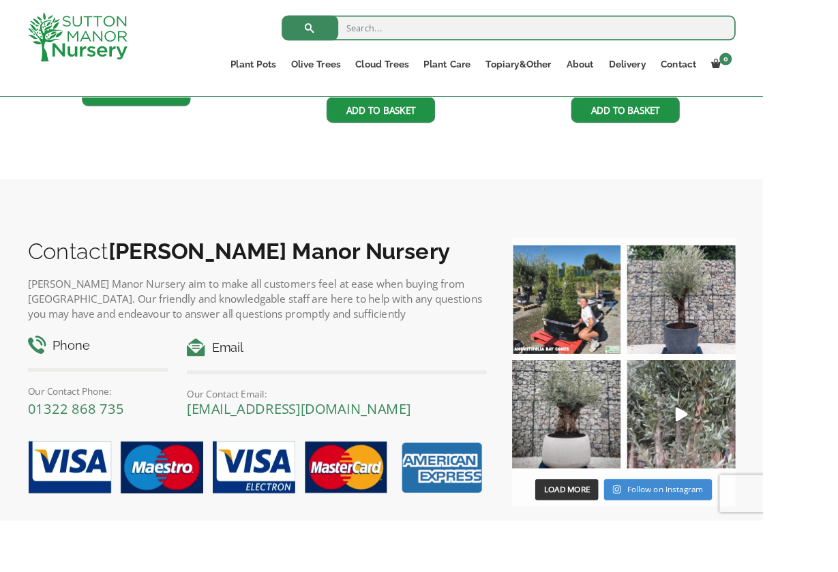
scroll to position [1595, 0]
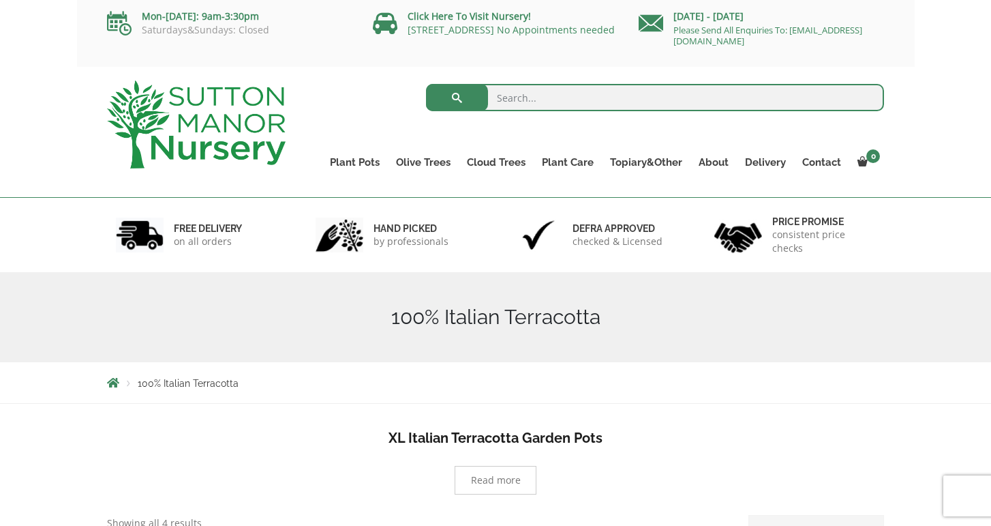
scroll to position [2, 0]
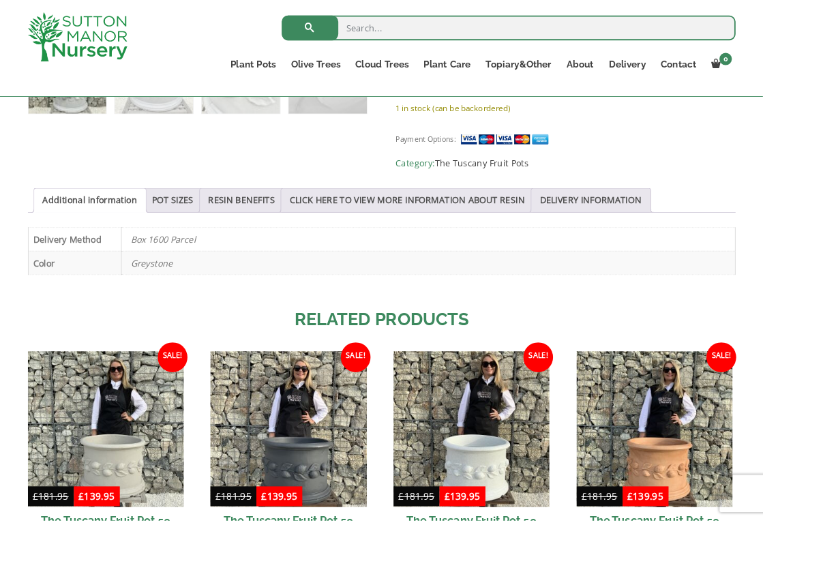
scroll to position [887, 0]
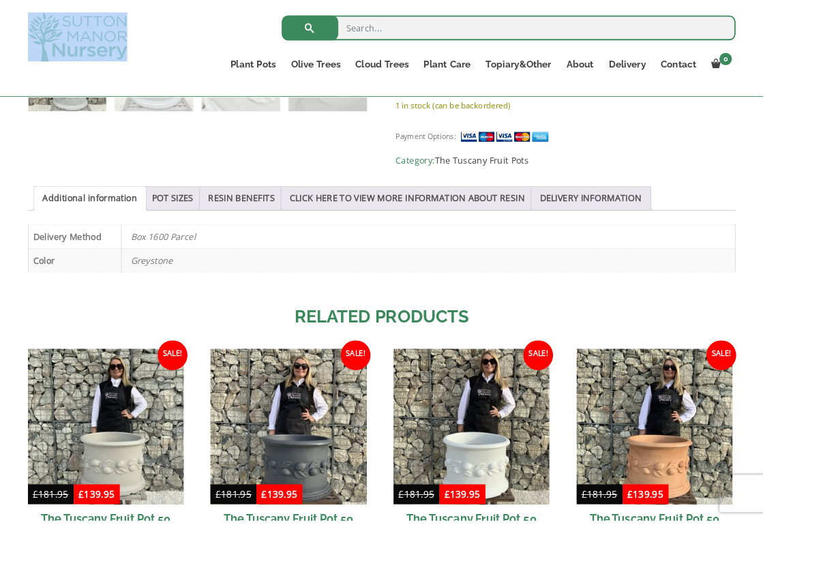
drag, startPoint x: 183, startPoint y: 52, endPoint x: 100, endPoint y: 63, distance: 83.9
click at [97, 0] on div "Search for: Plant Pots Resin Bonded Pots The Amalfi Pots The Milan Pots The Cap…" at bounding box center [418, 0] width 797 height 0
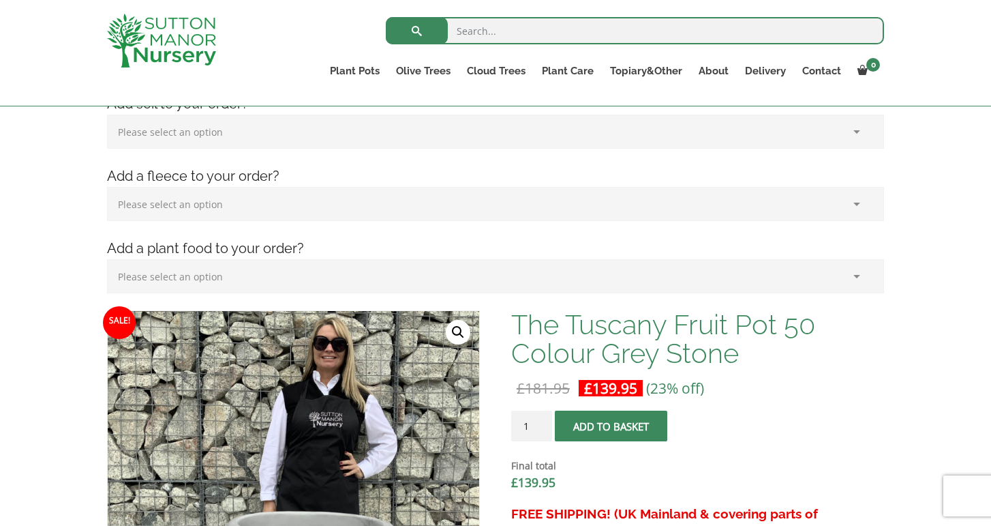
scroll to position [225, 0]
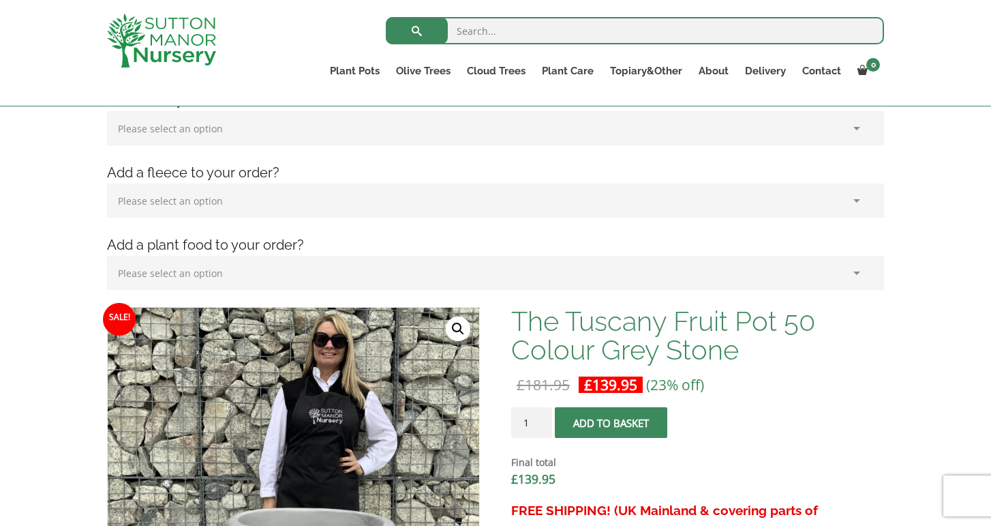
click at [463, 28] on input "search" at bounding box center [635, 30] width 498 height 27
click at [476, 31] on input "search" at bounding box center [635, 30] width 498 height 27
click at [478, 30] on input "search" at bounding box center [635, 30] width 498 height 27
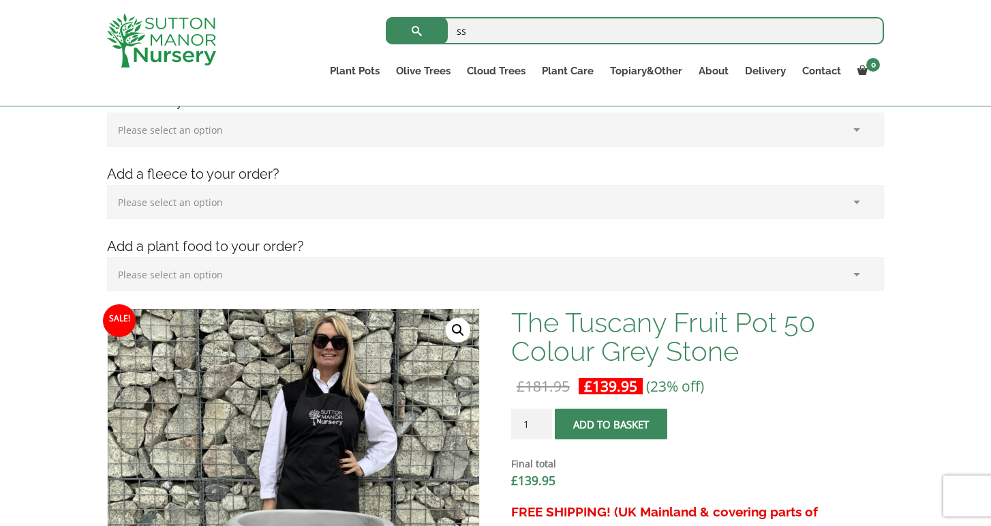
type input "s"
type input "square pots"
click at [417, 31] on span "submit" at bounding box center [417, 31] width 0 height 0
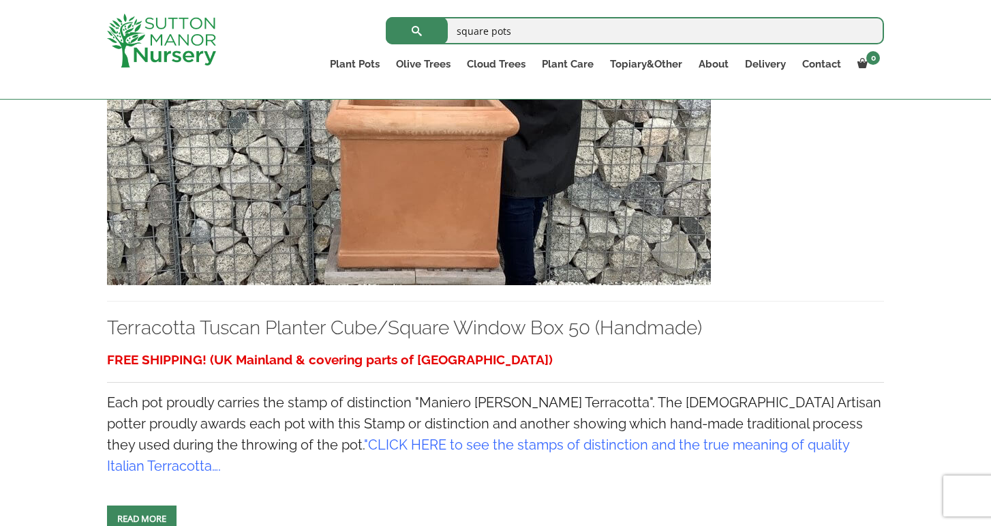
scroll to position [603, 0]
